Goal: Information Seeking & Learning: Learn about a topic

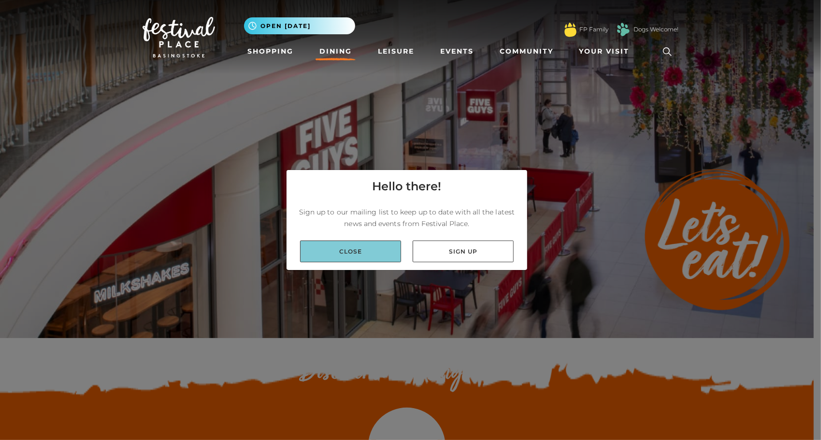
click at [381, 248] on link "Close" at bounding box center [350, 252] width 101 height 22
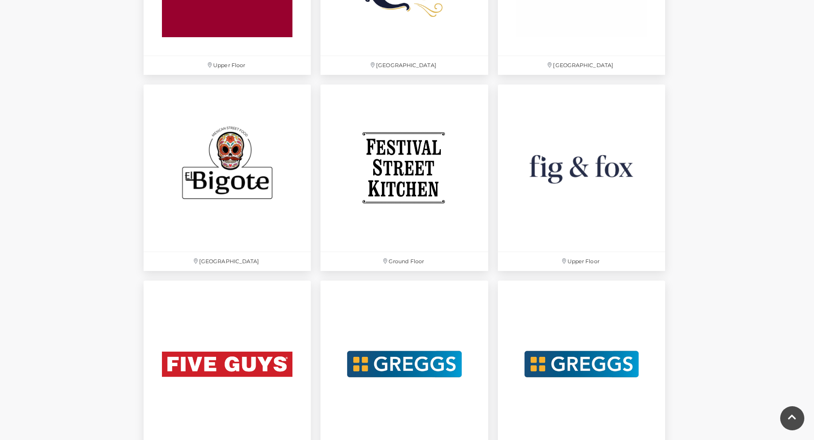
scroll to position [1540, 0]
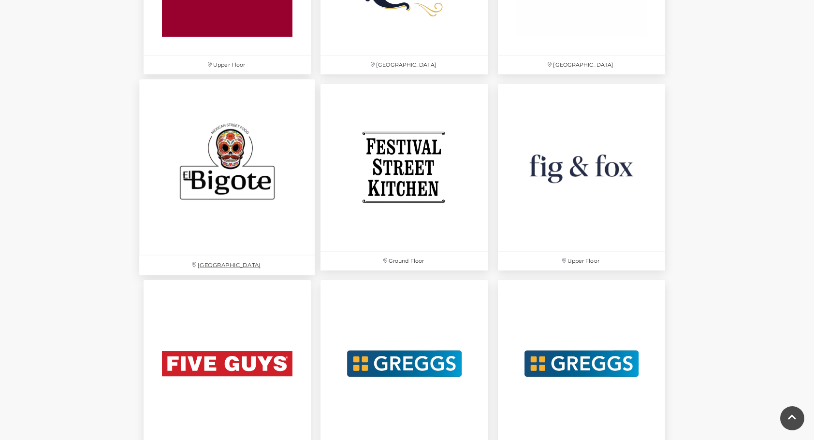
click at [180, 193] on img at bounding box center [227, 167] width 176 height 176
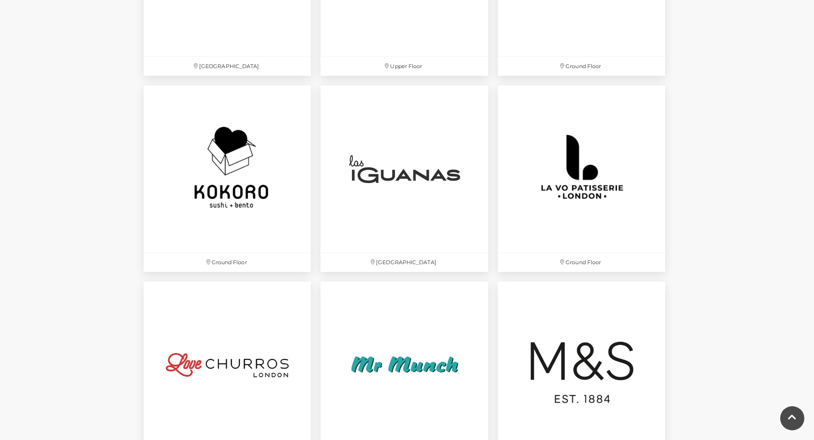
scroll to position [2105, 0]
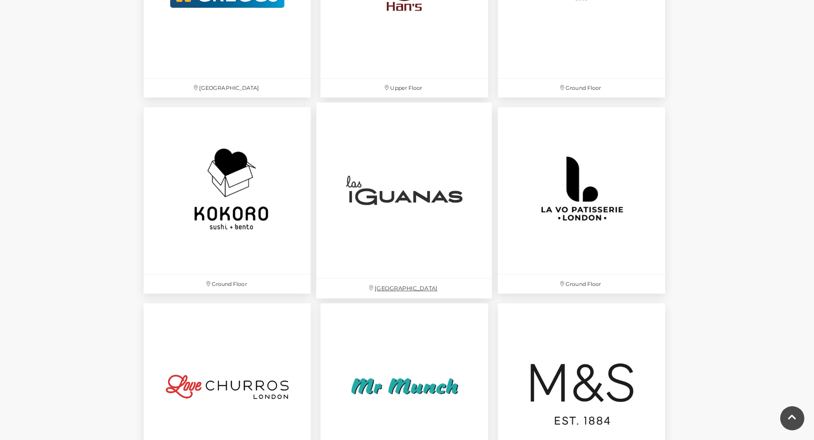
click at [363, 223] on img at bounding box center [405, 190] width 176 height 176
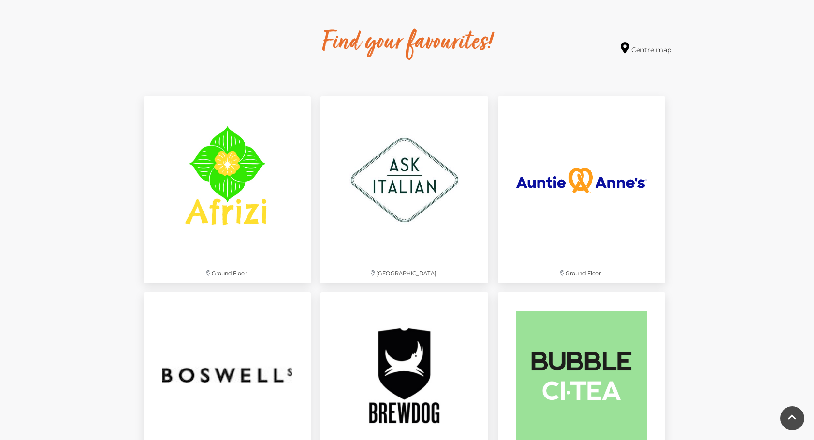
scroll to position [546, 0]
click at [401, 183] on img at bounding box center [405, 180] width 176 height 176
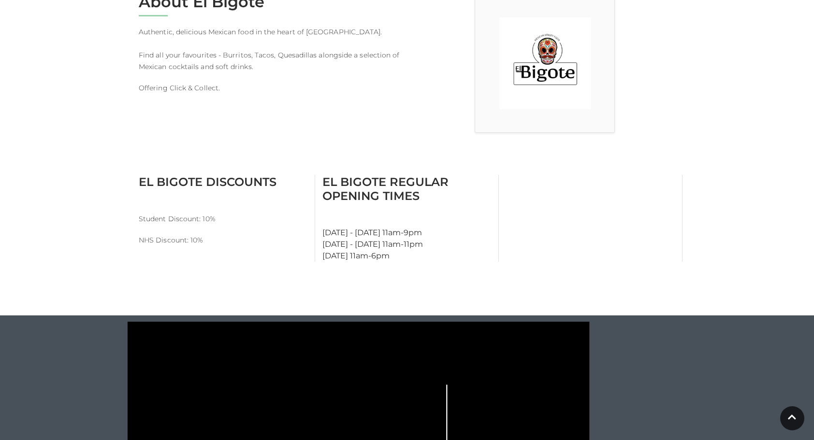
scroll to position [288, 0]
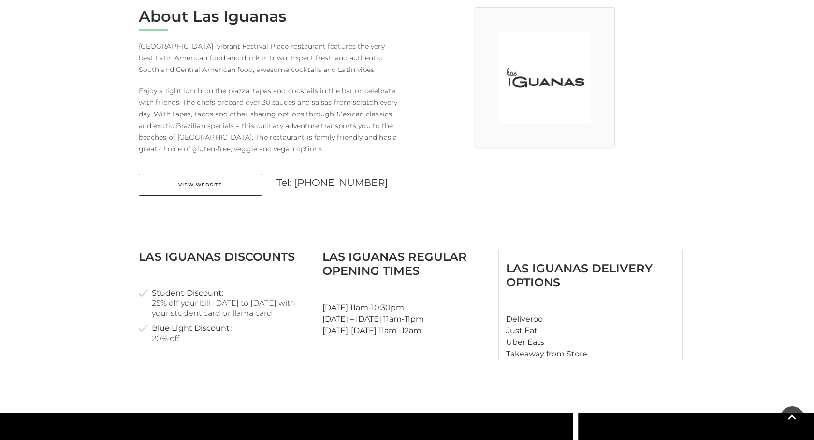
scroll to position [236, 0]
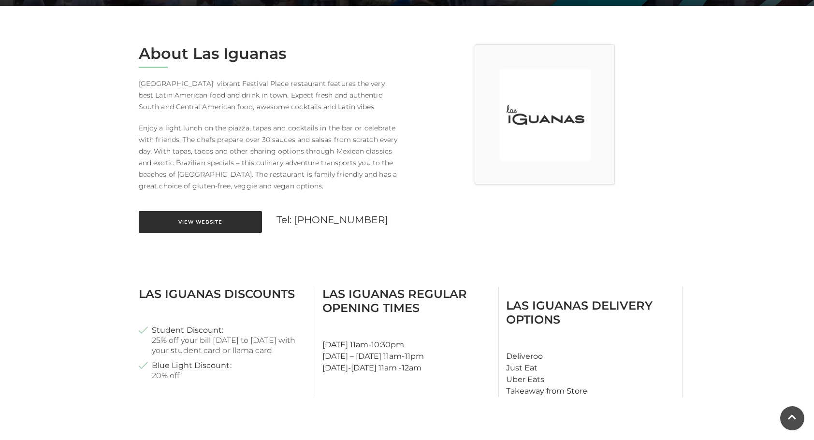
click at [184, 219] on link "View Website" at bounding box center [200, 222] width 123 height 22
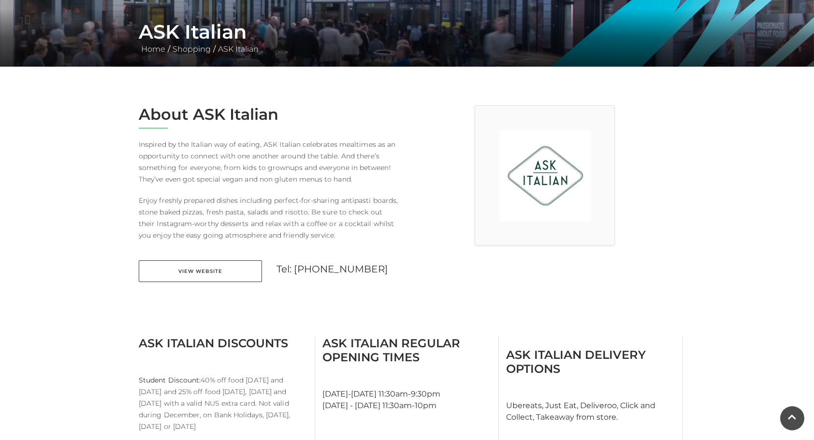
scroll to position [174, 0]
